Goal: Complete application form: Complete application form

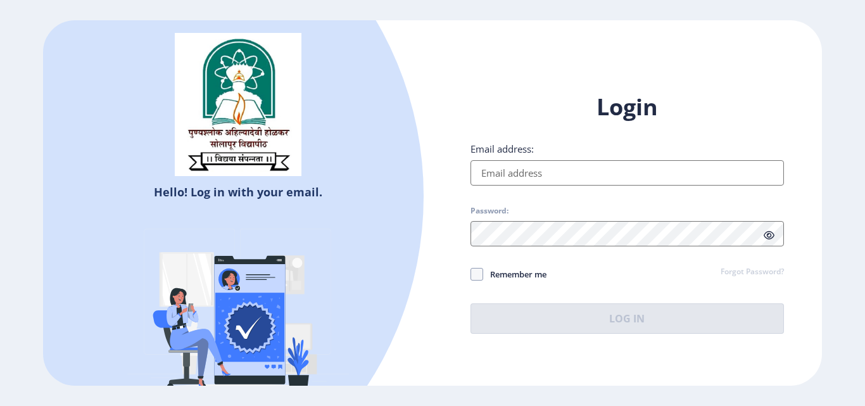
click at [538, 173] on input "Email address:" at bounding box center [628, 172] width 314 height 25
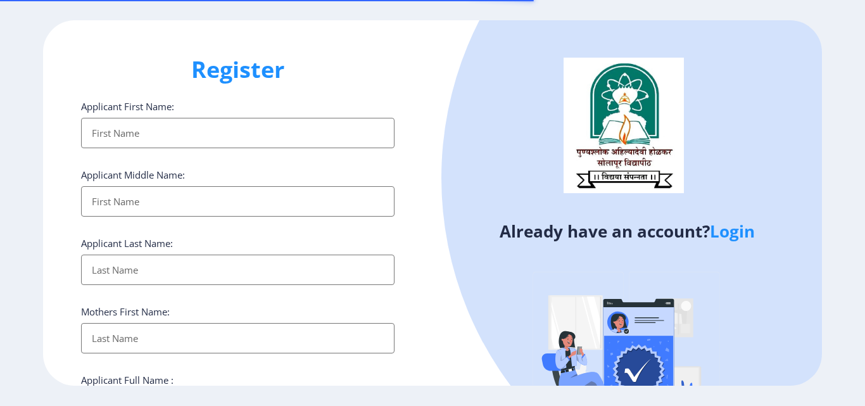
select select
click at [171, 141] on input "Applicant First Name:" at bounding box center [238, 133] width 314 height 30
select select
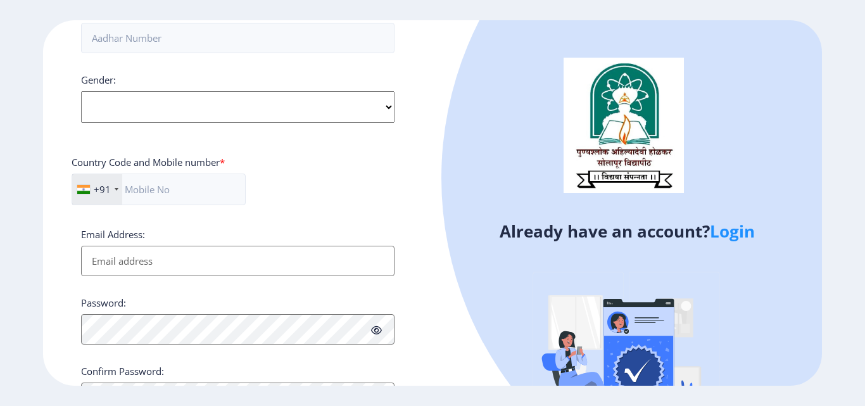
scroll to position [516, 0]
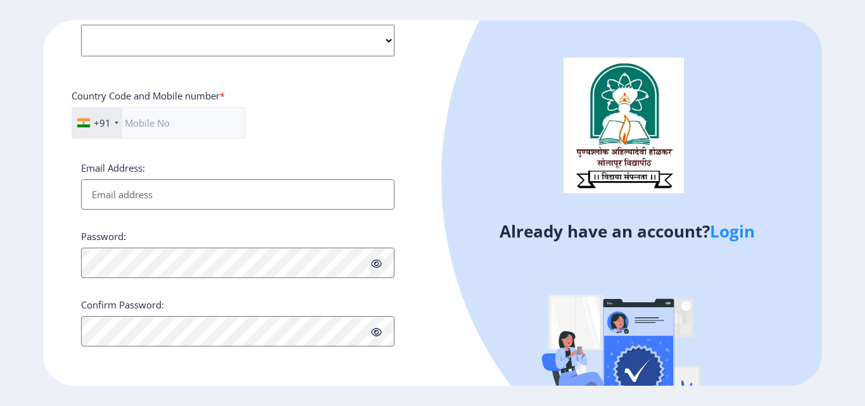
click at [736, 236] on link "Login" at bounding box center [732, 231] width 45 height 23
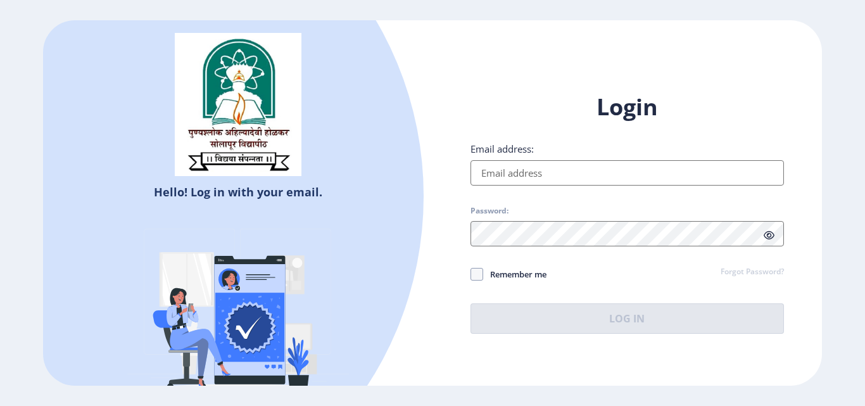
click at [525, 176] on input "Email address:" at bounding box center [628, 172] width 314 height 25
